Goal: Task Accomplishment & Management: Manage account settings

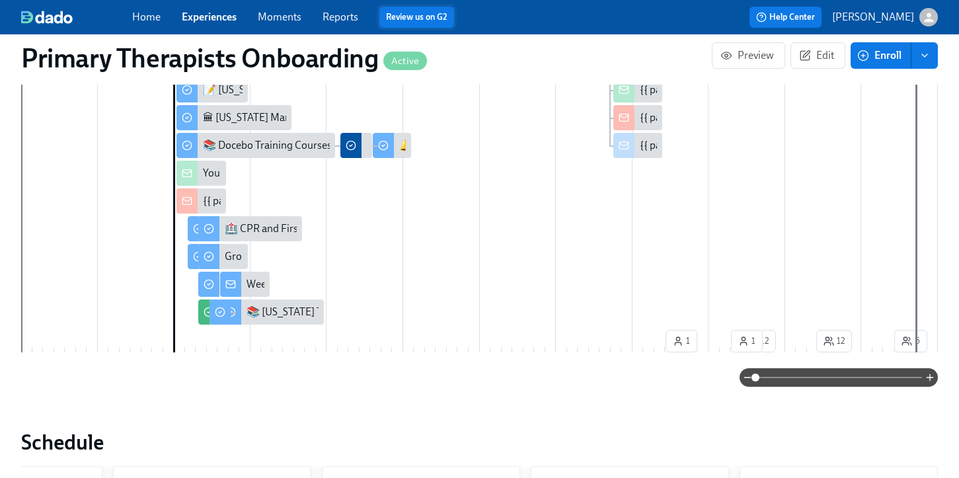
scroll to position [535, 0]
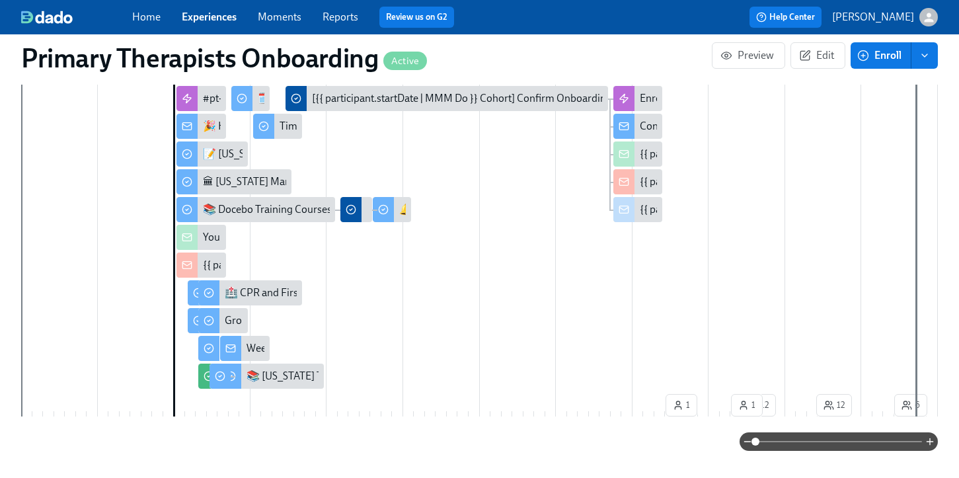
click at [202, 17] on link "Experiences" at bounding box center [209, 17] width 55 height 13
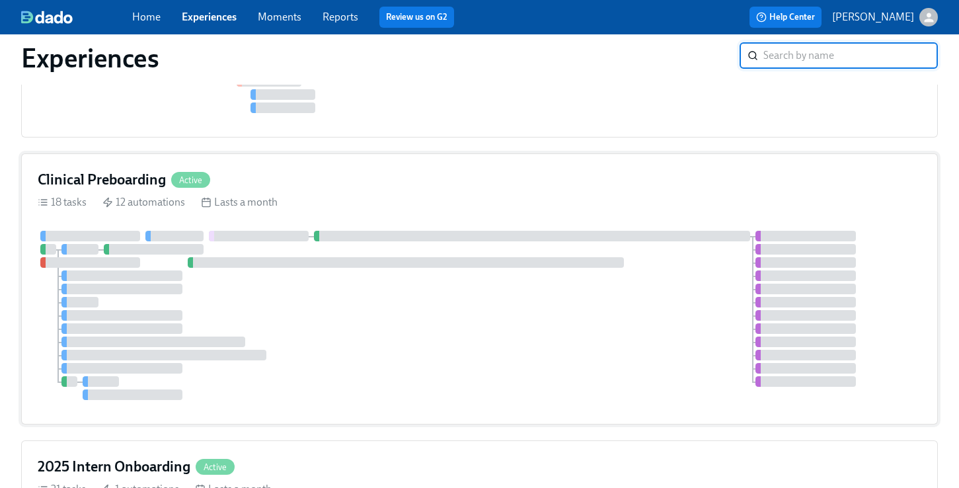
scroll to position [527, 0]
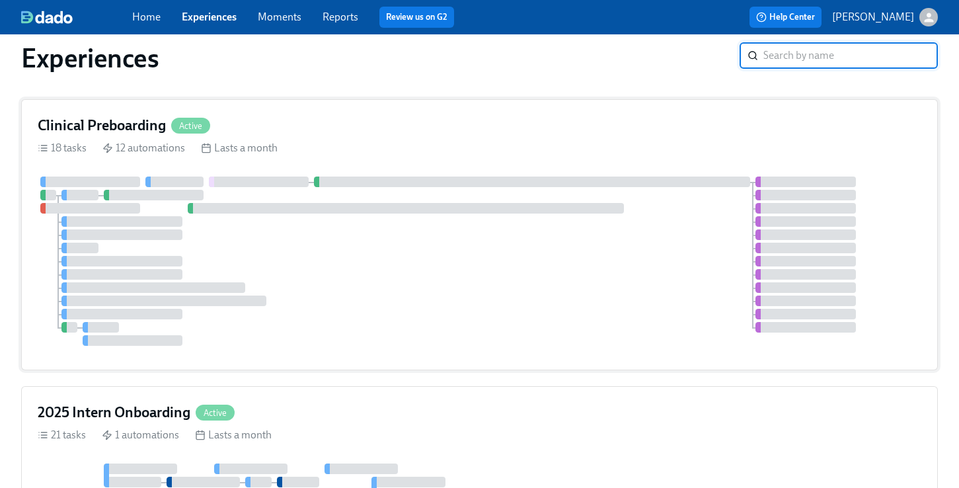
click at [298, 112] on div "Clinical Preboarding Active 18 tasks 12 automations Lasts a month" at bounding box center [479, 234] width 916 height 271
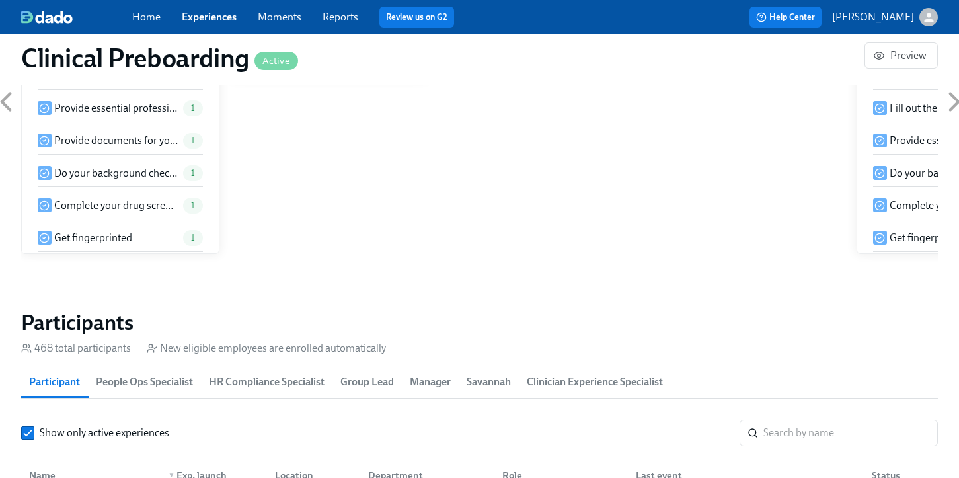
scroll to position [1473, 0]
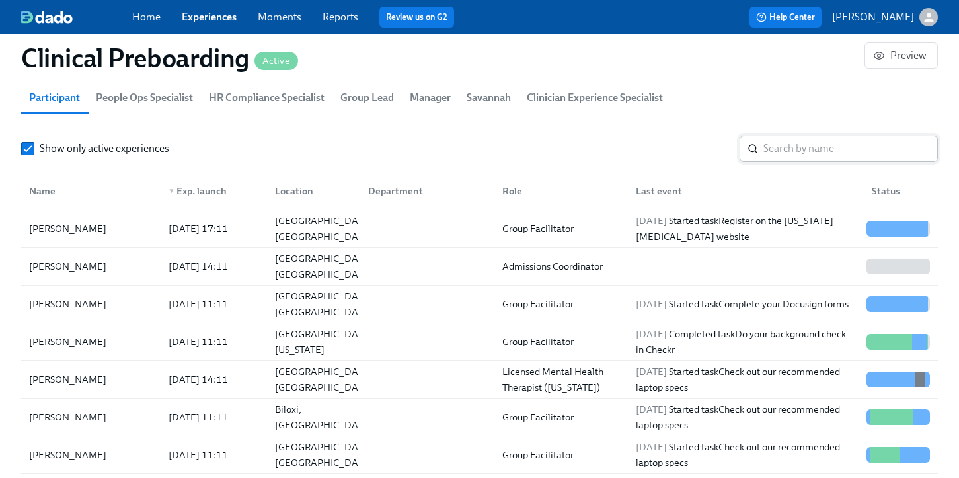
click at [821, 159] on input "search" at bounding box center [850, 148] width 174 height 26
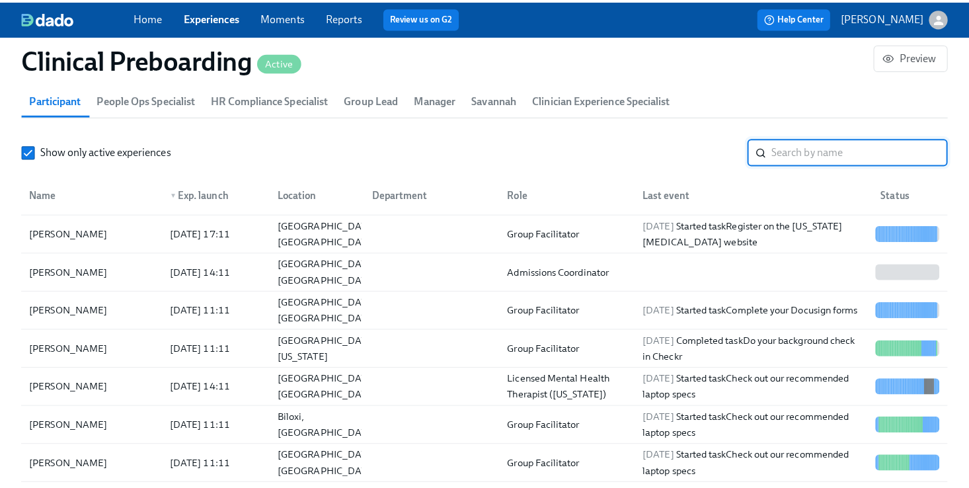
scroll to position [0, 16611]
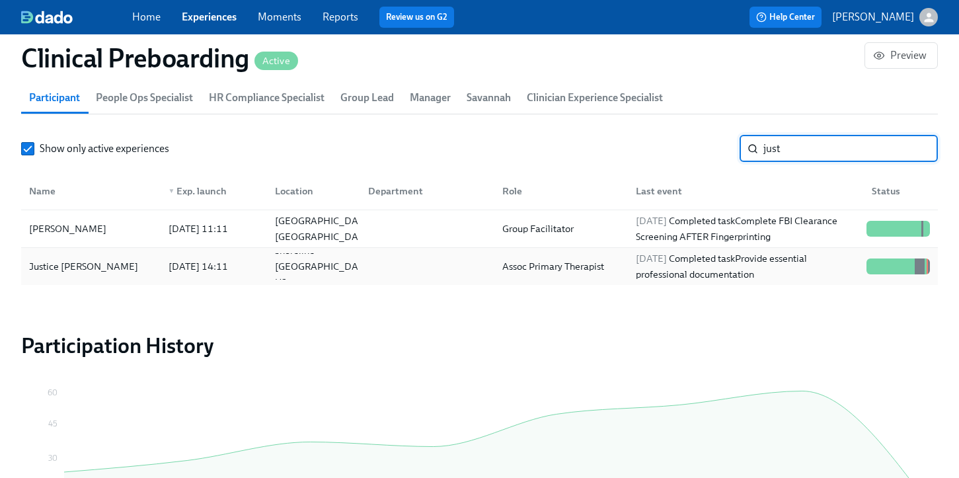
type input "just"
click at [122, 270] on div "Justice [PERSON_NAME]" at bounding box center [91, 266] width 134 height 26
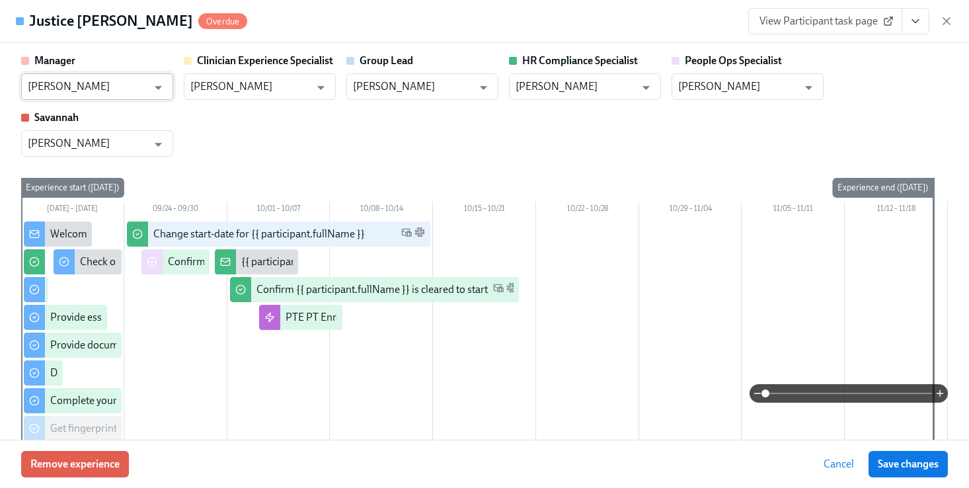
click at [129, 94] on input "[PERSON_NAME]" at bounding box center [88, 86] width 120 height 26
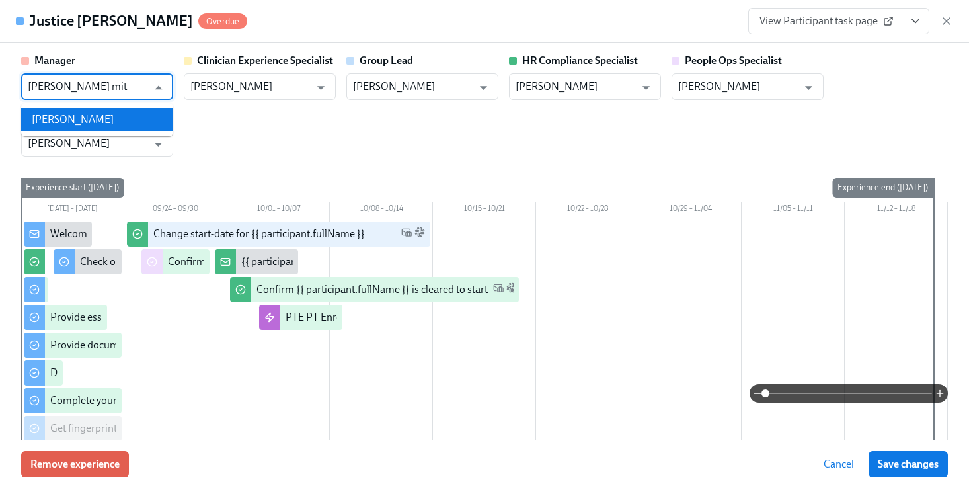
click at [145, 108] on ul "[PERSON_NAME]" at bounding box center [97, 119] width 152 height 33
click at [86, 119] on li "[PERSON_NAME]" at bounding box center [97, 119] width 152 height 22
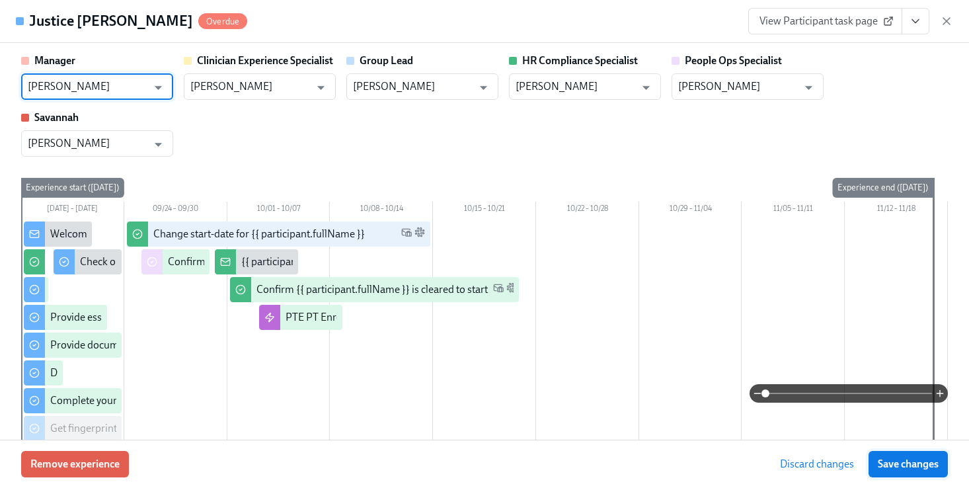
type input "[PERSON_NAME]"
click at [899, 459] on span "Save changes" at bounding box center [907, 463] width 61 height 13
type input "[PERSON_NAME]"
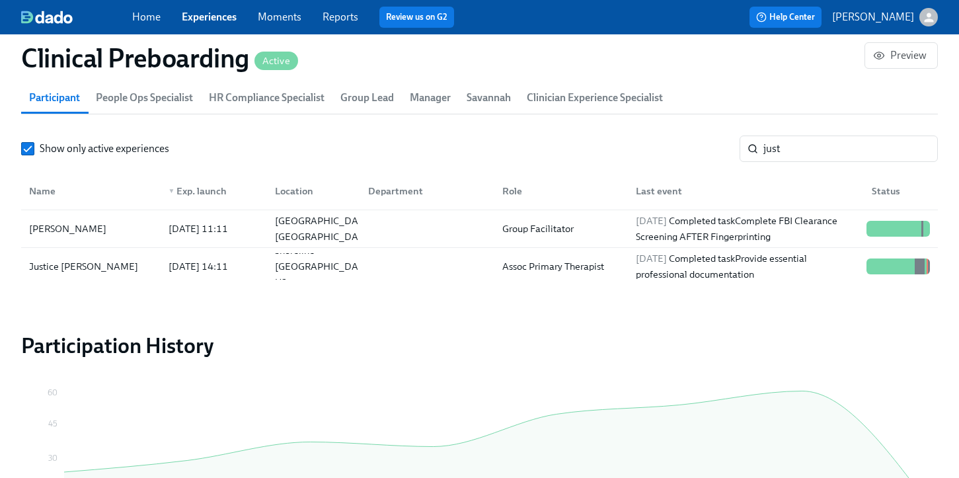
scroll to position [0, 16601]
click at [210, 20] on link "Experiences" at bounding box center [209, 17] width 55 height 13
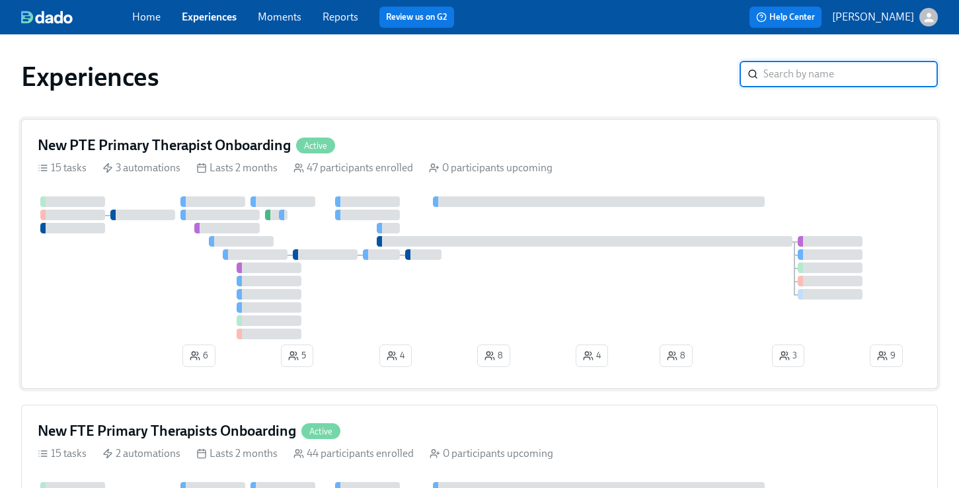
click at [359, 147] on div "New PTE Primary Therapist Onboarding Active" at bounding box center [479, 145] width 883 height 20
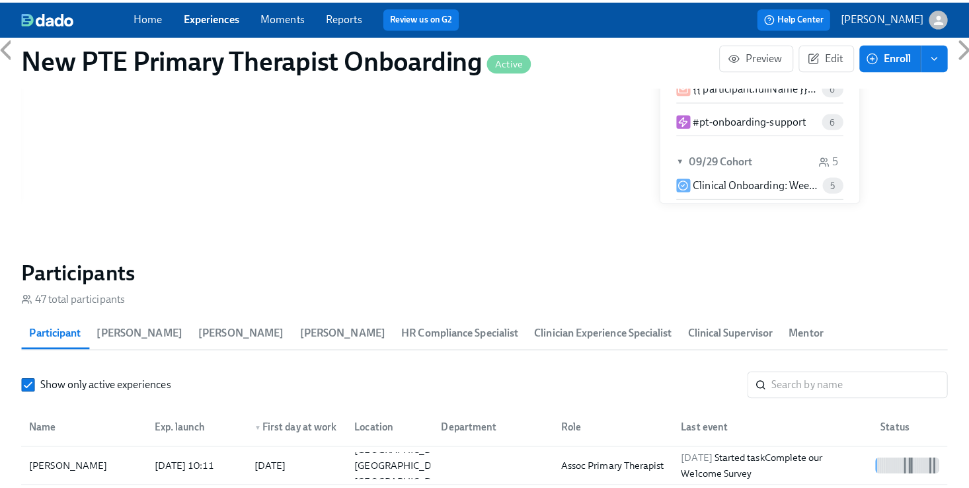
scroll to position [1039, 0]
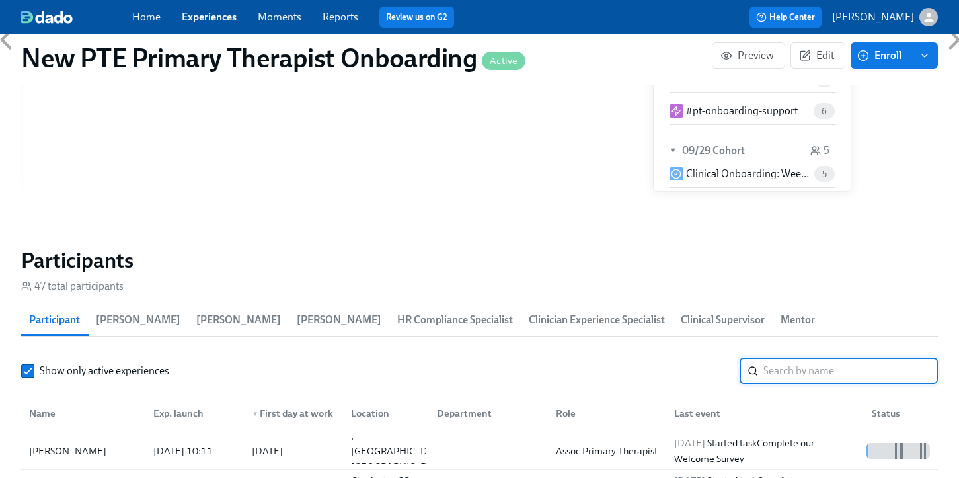
click at [837, 357] on input "search" at bounding box center [850, 370] width 174 height 26
type input "jus"
click at [89, 435] on div "Justice [PERSON_NAME]" at bounding box center [83, 451] width 119 height 32
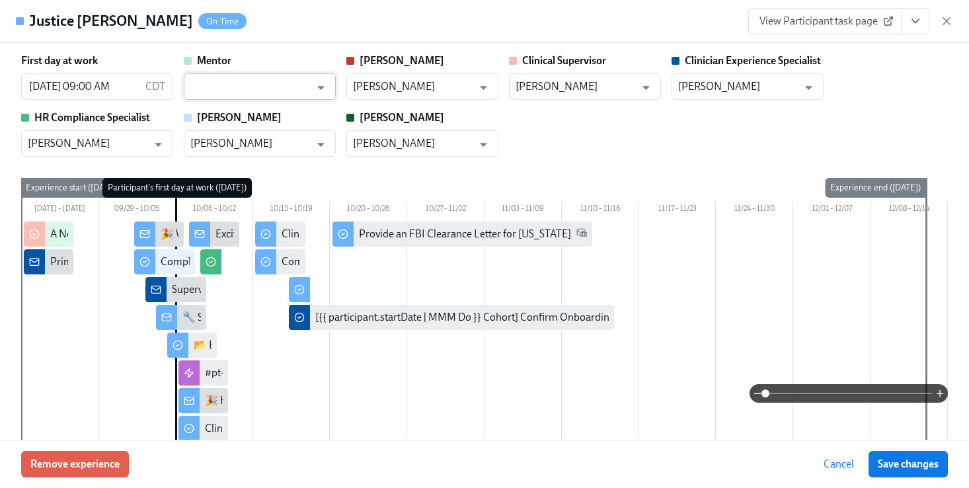
click at [269, 92] on input "text" at bounding box center [250, 86] width 120 height 26
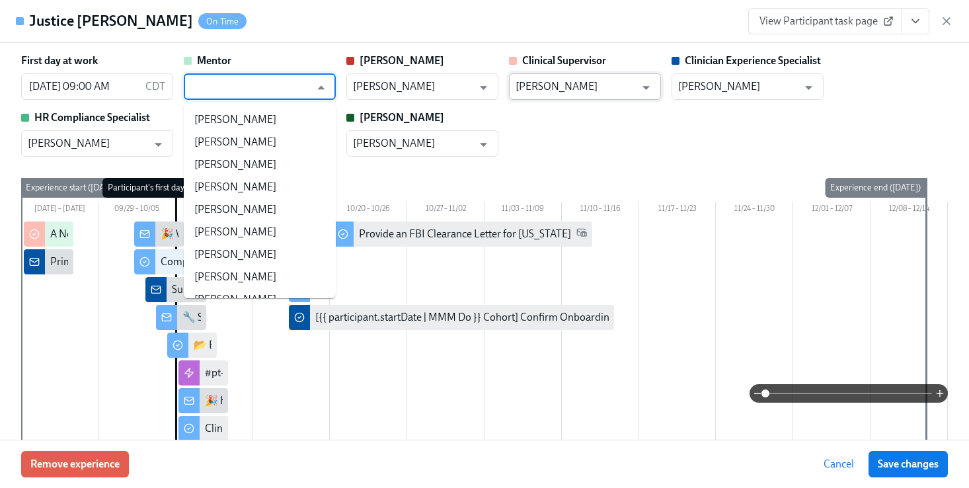
click at [612, 88] on input "[PERSON_NAME]" at bounding box center [575, 86] width 120 height 26
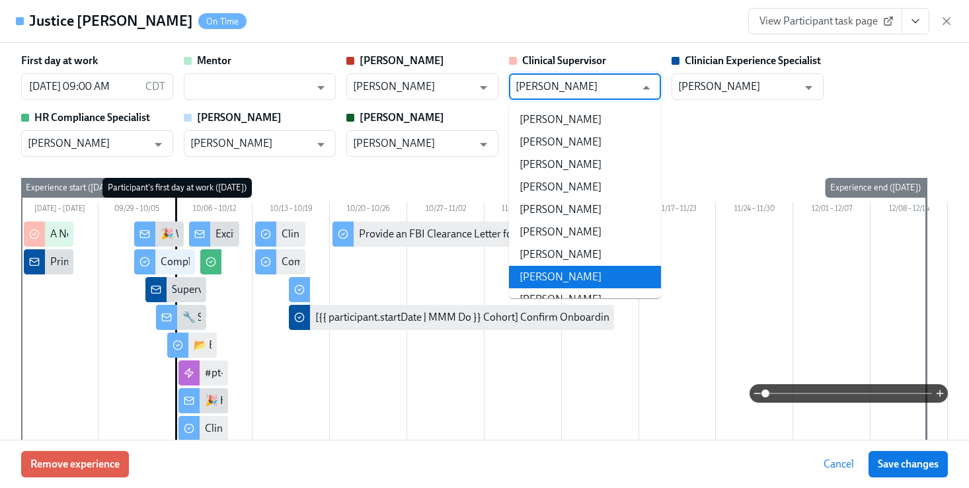
click at [590, 273] on li "[PERSON_NAME]" at bounding box center [585, 277] width 152 height 22
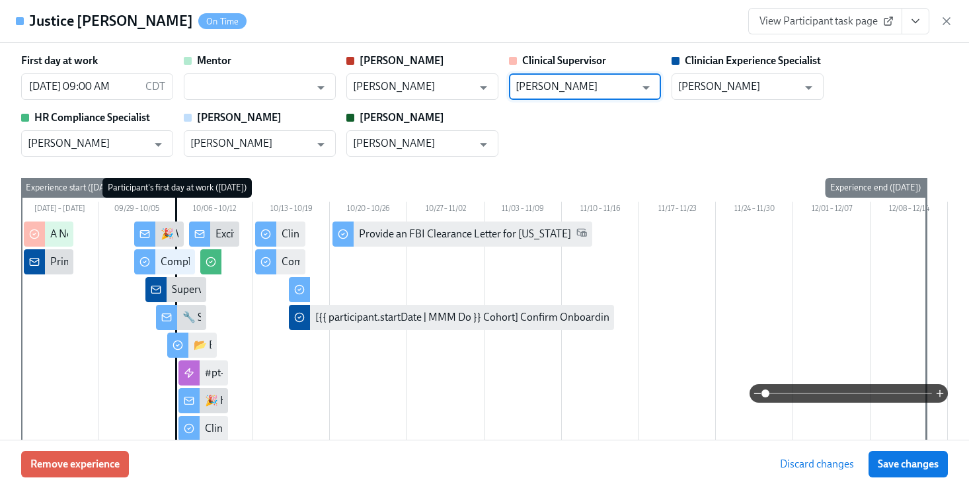
type input "[PERSON_NAME]"
click at [227, 89] on input "text" at bounding box center [250, 86] width 120 height 26
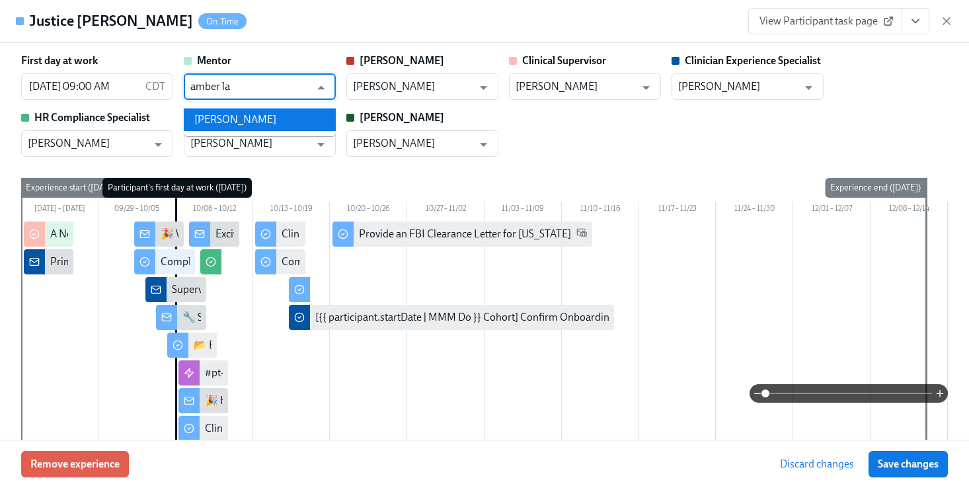
click at [231, 114] on li "[PERSON_NAME]" at bounding box center [260, 119] width 152 height 22
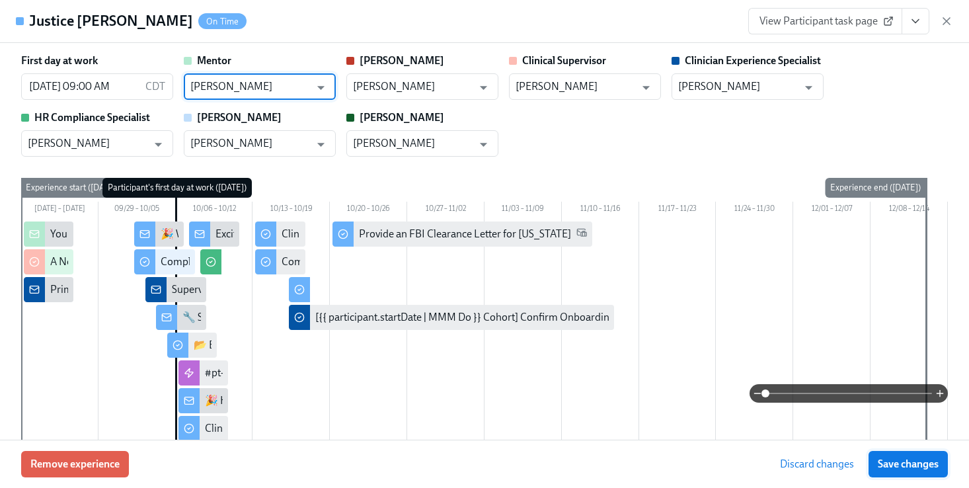
type input "[PERSON_NAME]"
click at [902, 471] on button "Save changes" at bounding box center [907, 464] width 79 height 26
type input "[PERSON_NAME]"
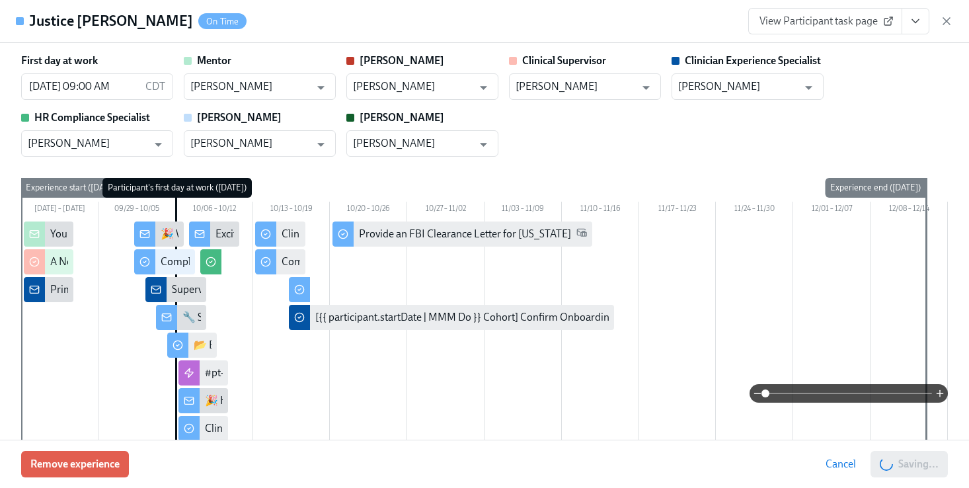
scroll to position [0, 11392]
